Goal: Navigation & Orientation: Find specific page/section

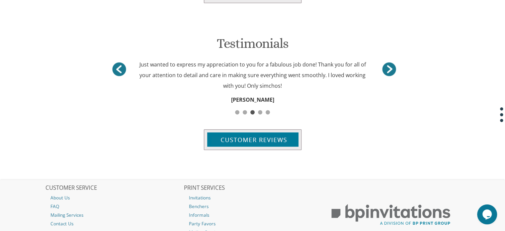
scroll to position [851, 0]
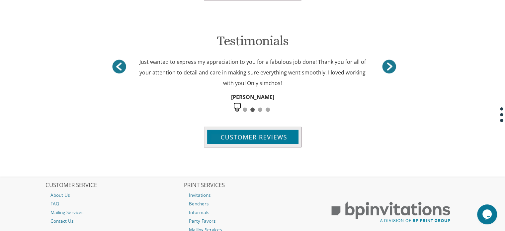
click at [235, 109] on span "1" at bounding box center [237, 109] width 4 height 4
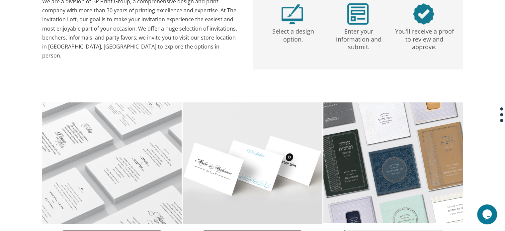
scroll to position [468, 0]
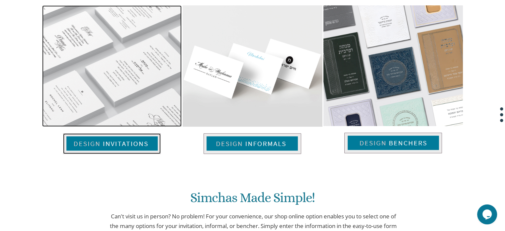
click at [138, 138] on img at bounding box center [112, 143] width 98 height 21
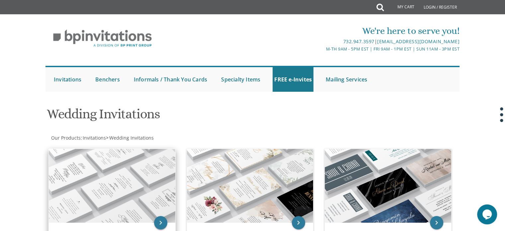
scroll to position [1, 0]
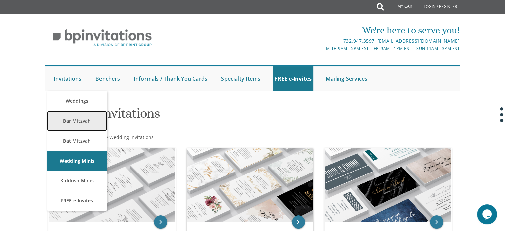
click at [85, 118] on link "Bar Mitzvah" at bounding box center [77, 121] width 60 height 20
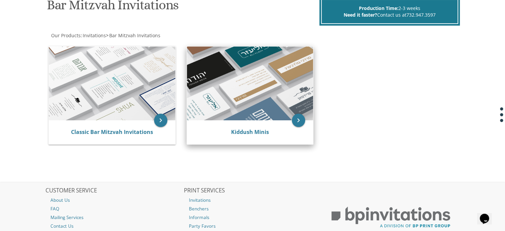
scroll to position [110, 0]
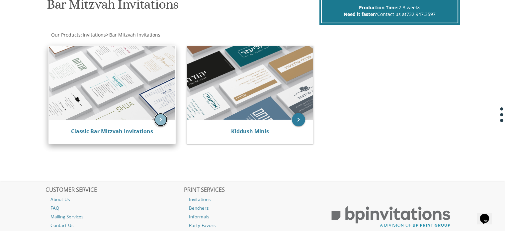
click at [156, 119] on icon "keyboard_arrow_right" at bounding box center [160, 119] width 13 height 13
